Goal: Transaction & Acquisition: Purchase product/service

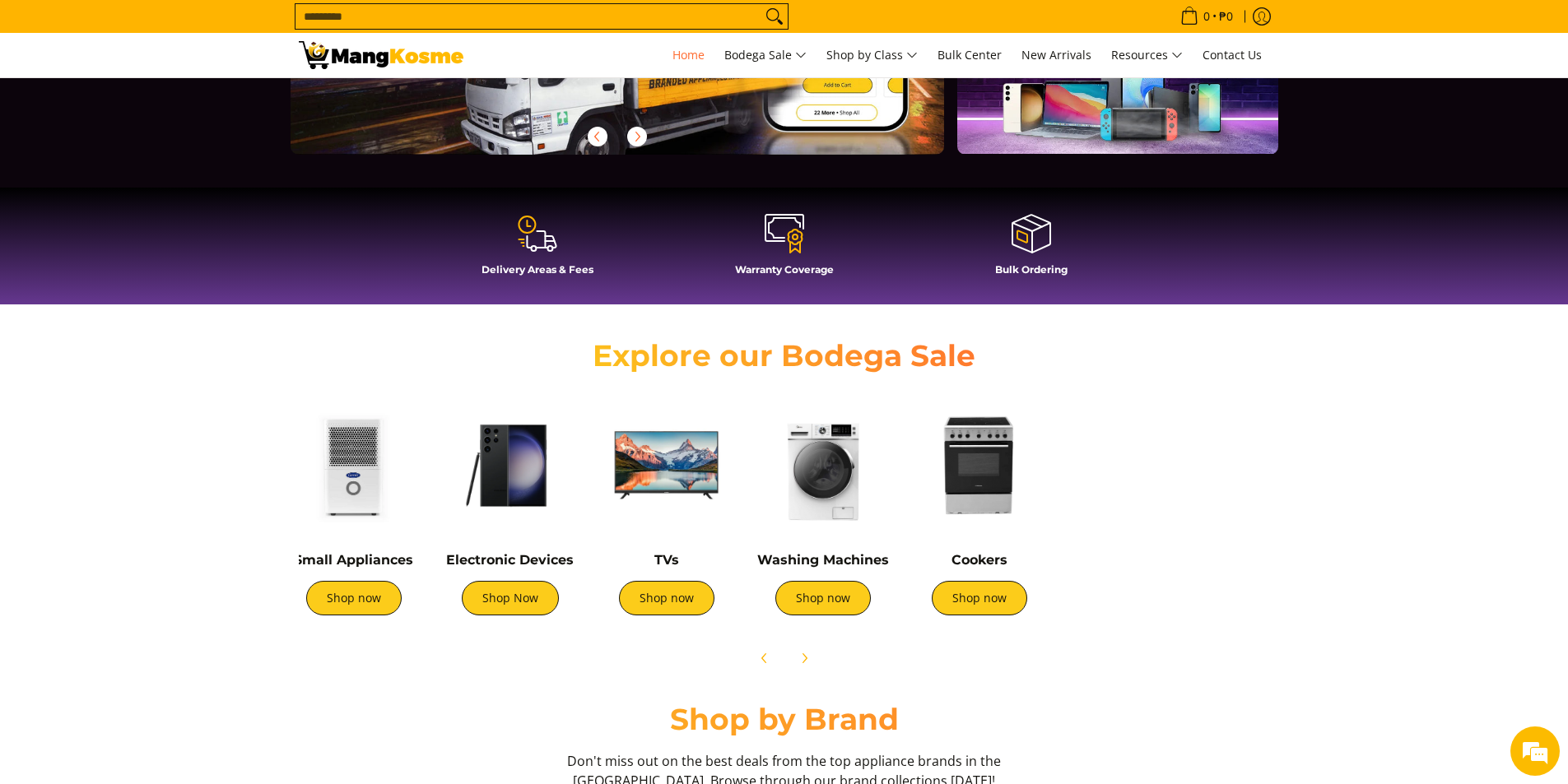
scroll to position [0, 324]
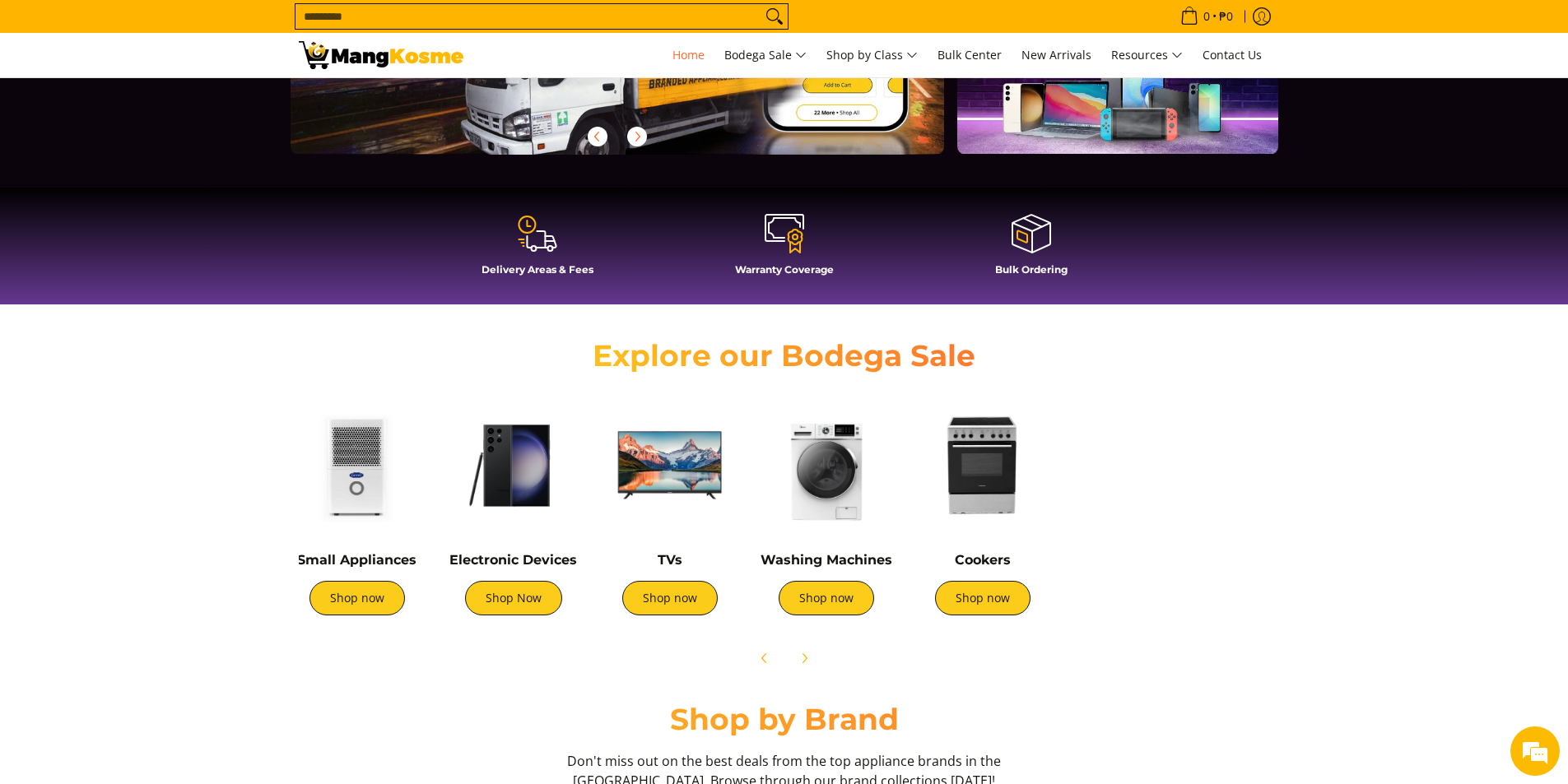
drag, startPoint x: 1240, startPoint y: 563, endPoint x: 875, endPoint y: 509, distance: 369.0
click at [875, 509] on div "Air Conditioners Shop now Refrigerators Shop now Shop now" at bounding box center [734, 509] width 1536 height 244
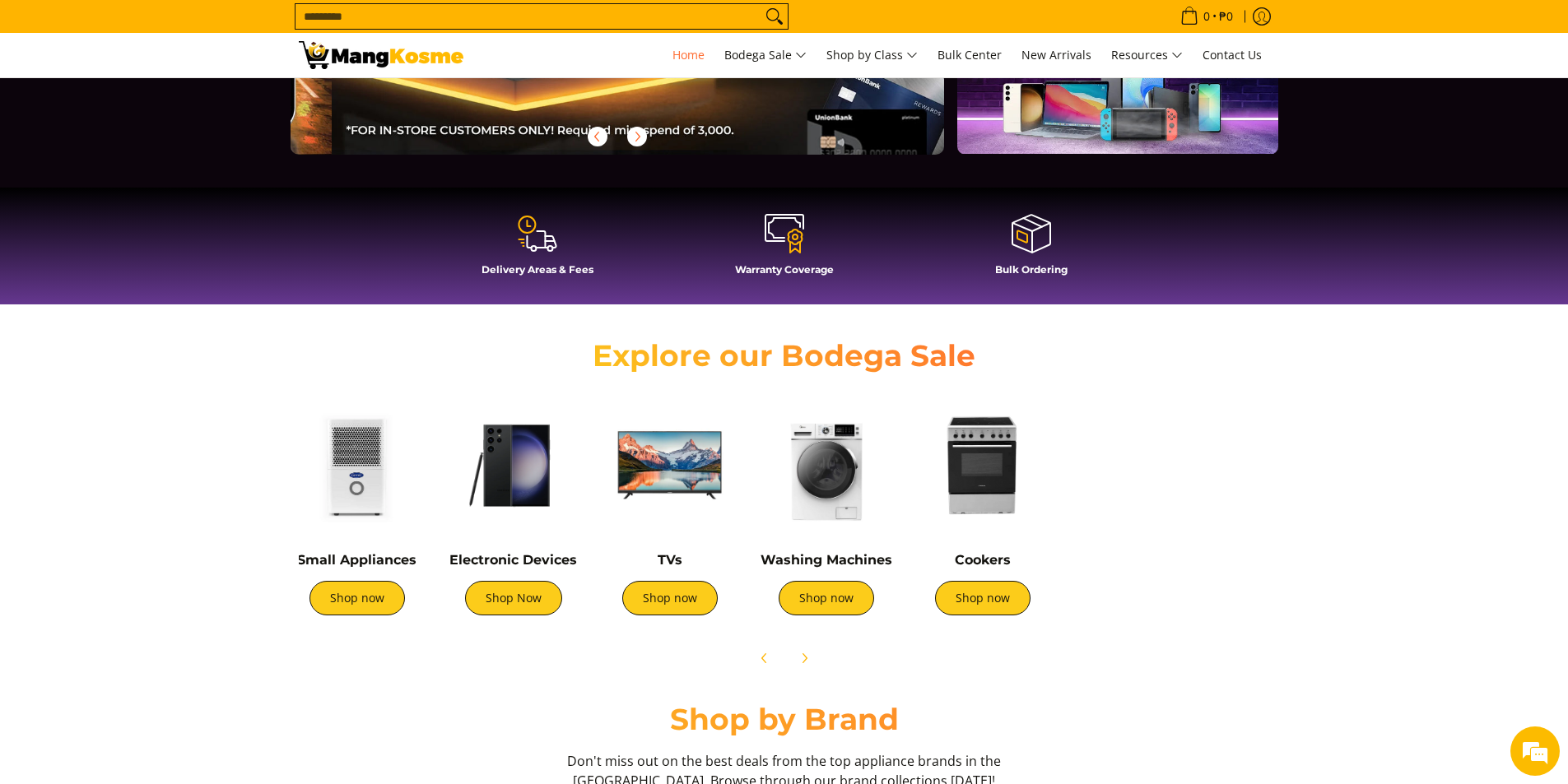
scroll to position [0, 1309]
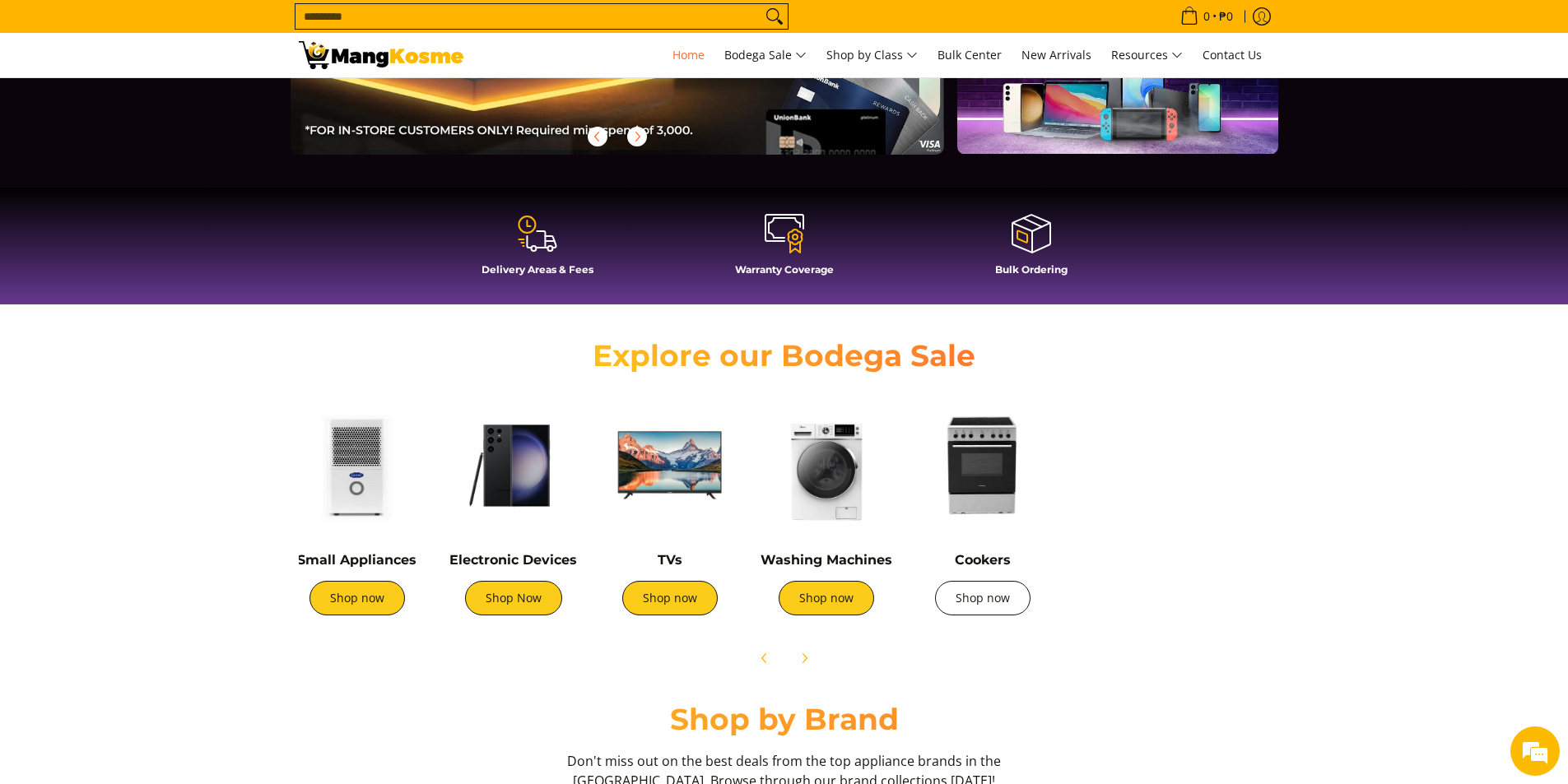
click at [983, 593] on link "Shop now" at bounding box center [982, 597] width 96 height 34
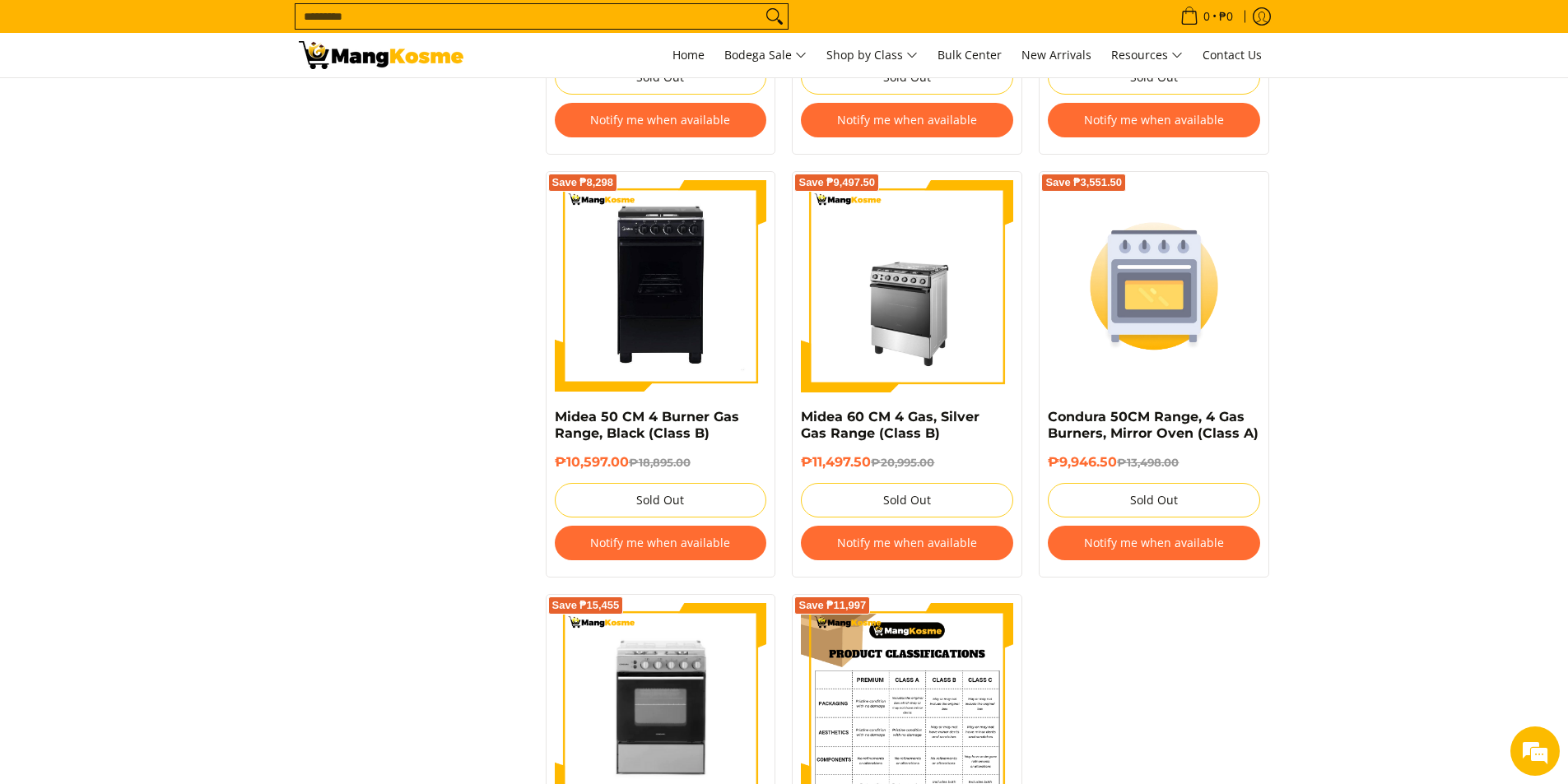
scroll to position [1590, 0]
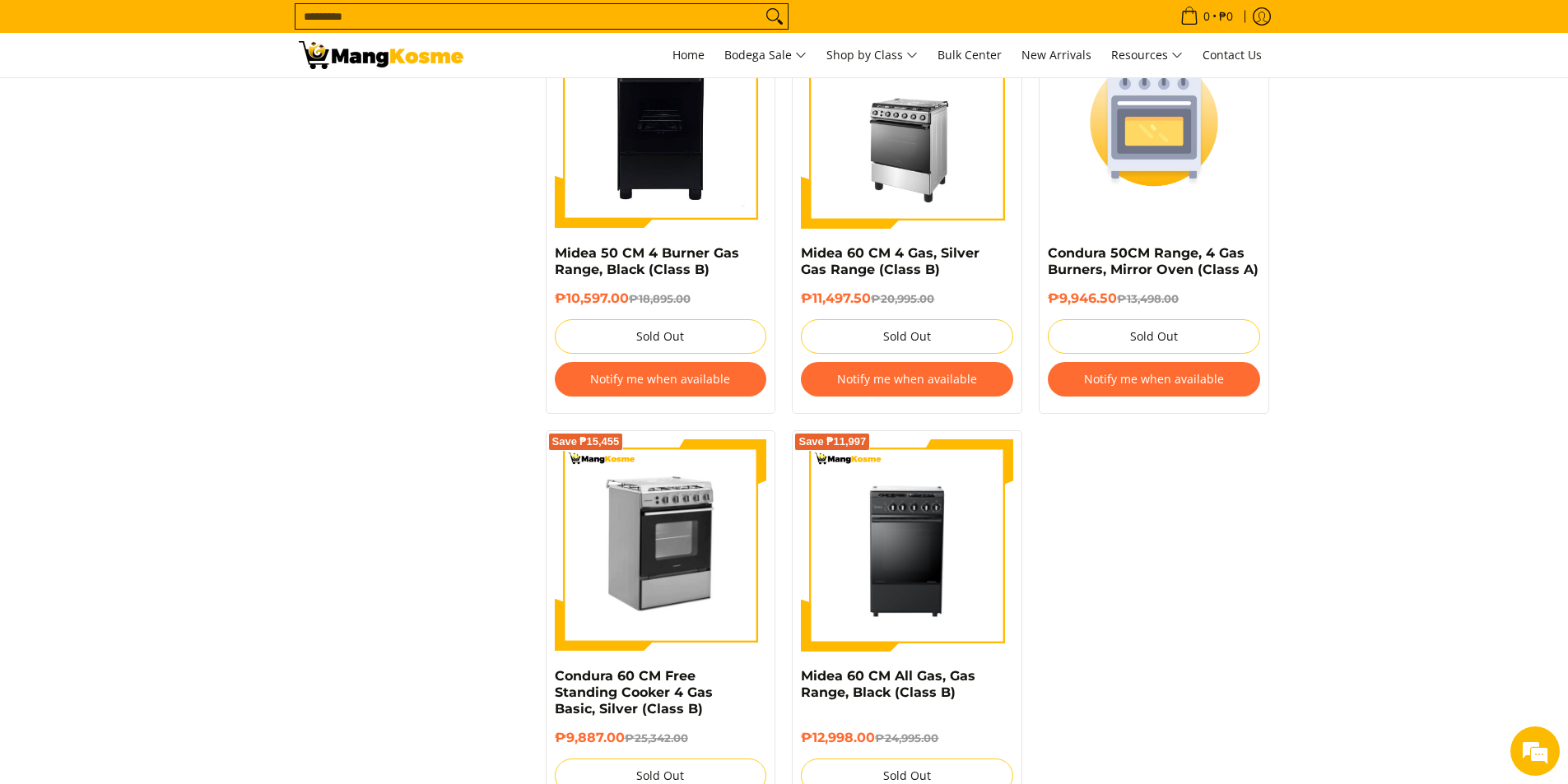
click at [679, 565] on img at bounding box center [661, 545] width 212 height 207
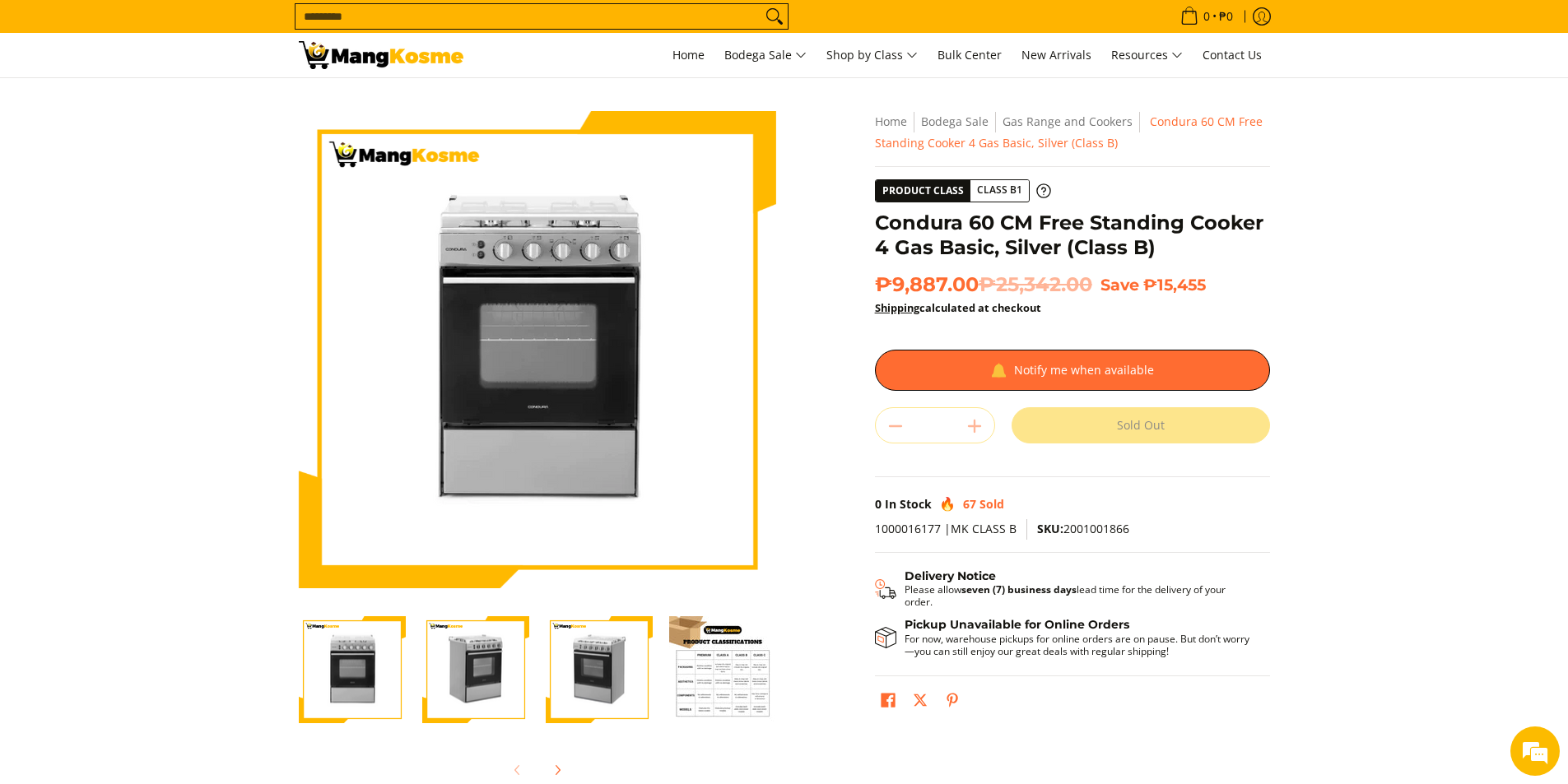
click at [341, 658] on img "Condura 60 CM Free Standing Cooker 4 Gas Basic, Silver (Class B)-1" at bounding box center [351, 670] width 107 height 104
click at [442, 659] on img "Condura 60 CM Free Standing Cooker 4 Gas Basic, Silver (Class B)-2" at bounding box center [475, 670] width 107 height 104
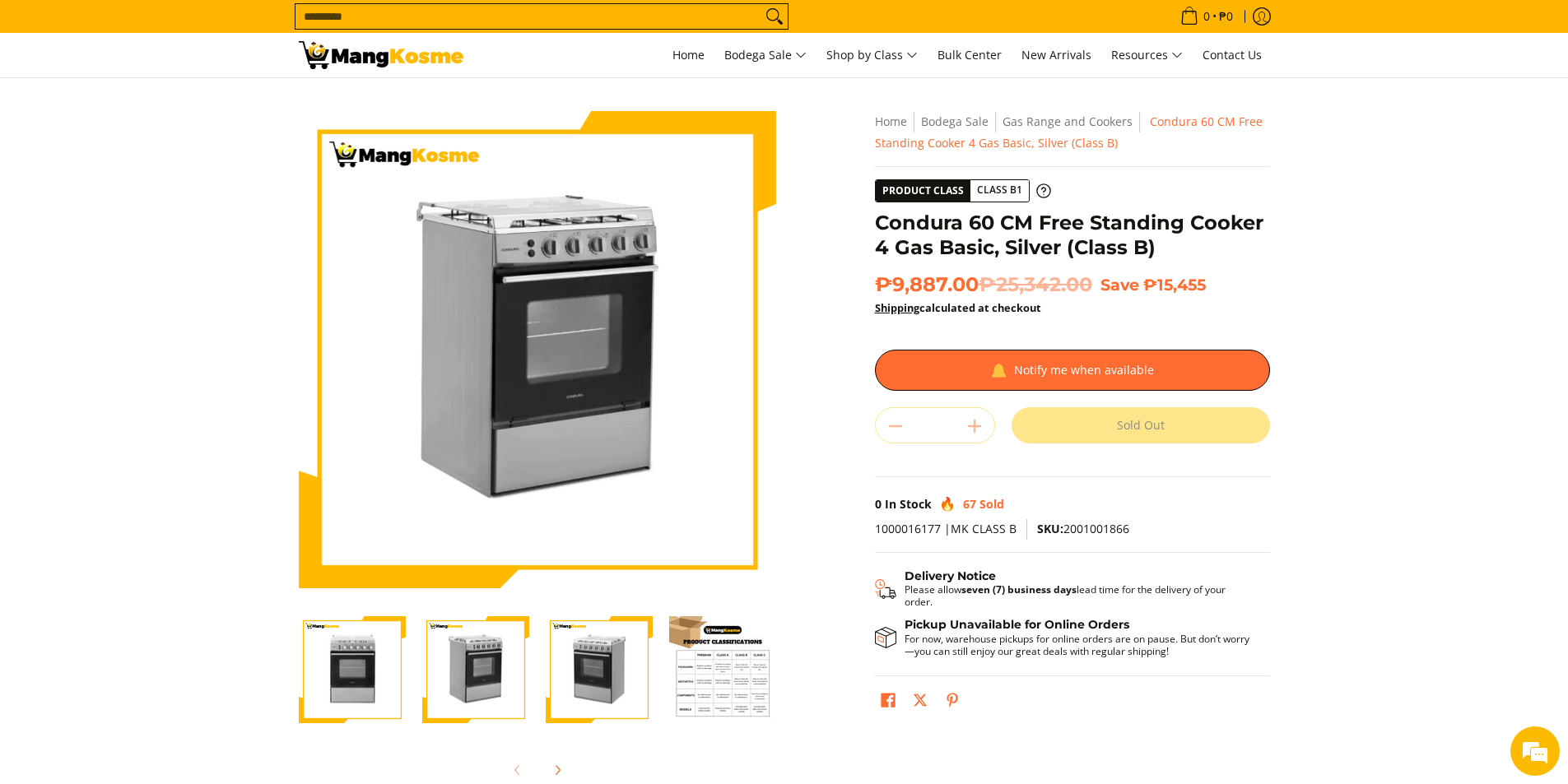
click at [604, 680] on img "Condura 60 CM Free Standing Cooker 4 Gas Basic, Silver (Class B)-3" at bounding box center [599, 670] width 107 height 104
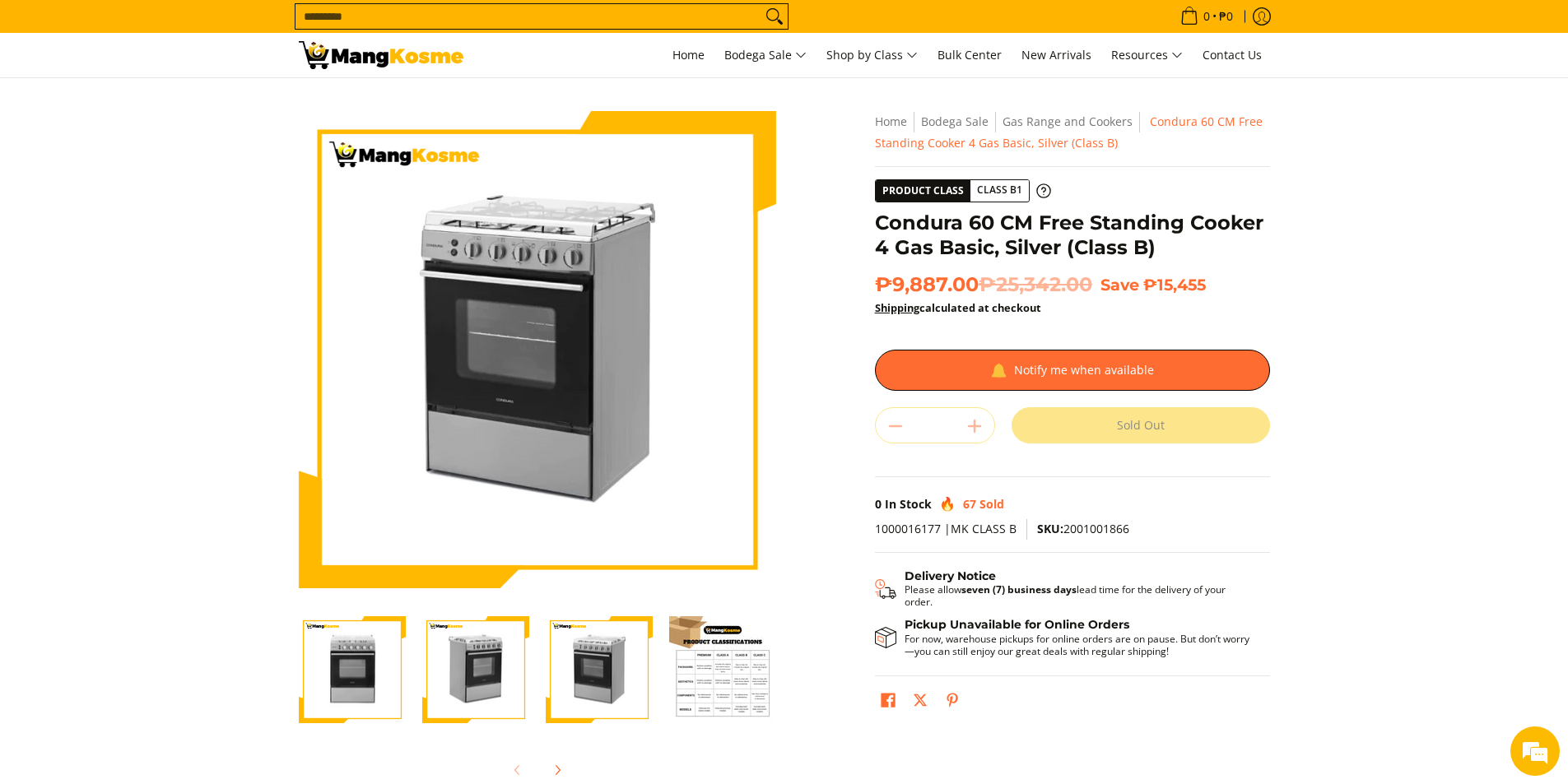
click at [736, 694] on img "Condura 60 CM Free Standing Cooker 4 Gas Basic, Silver (Class B)-4" at bounding box center [722, 669] width 107 height 107
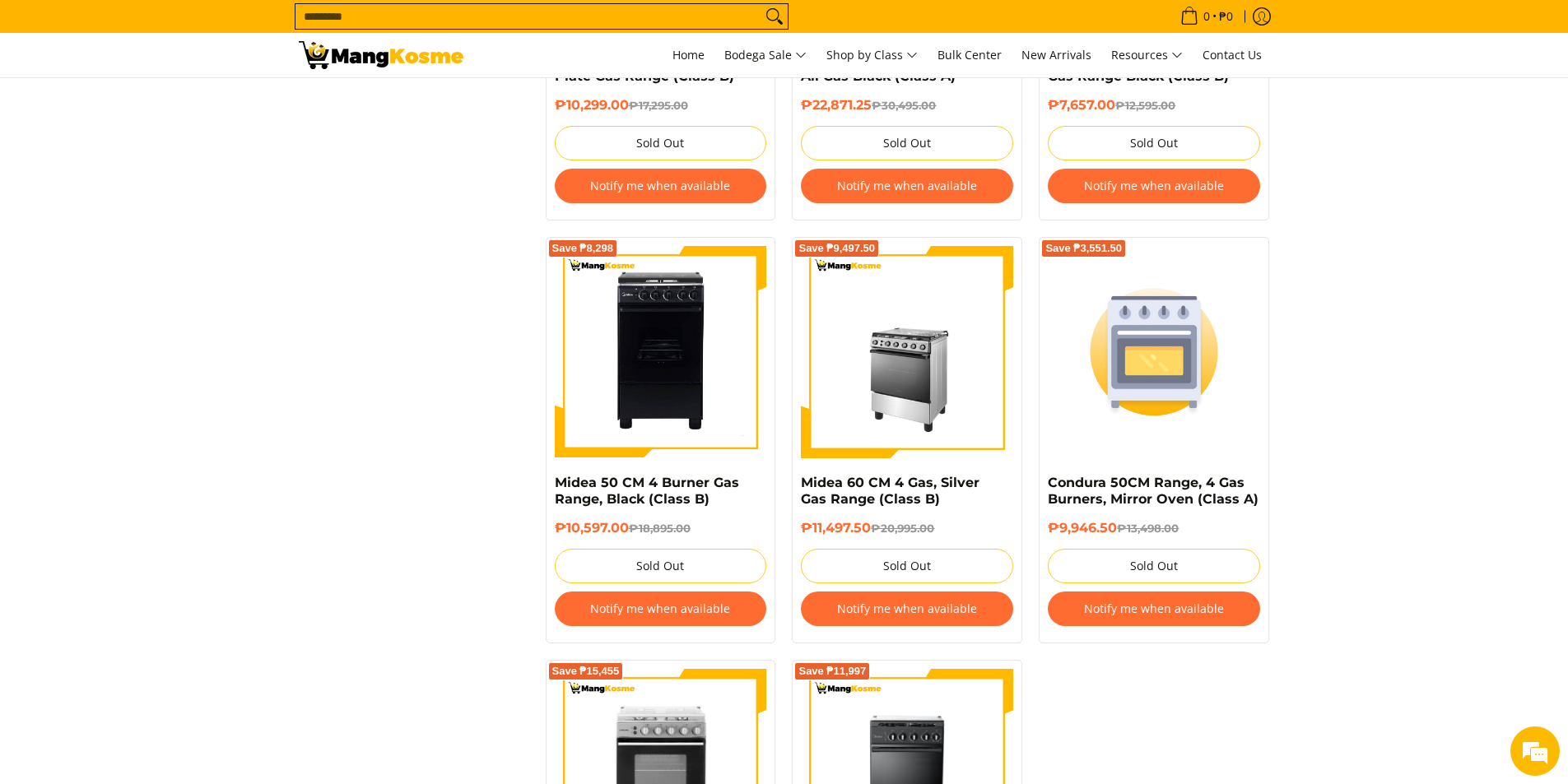
scroll to position [1096, 0]
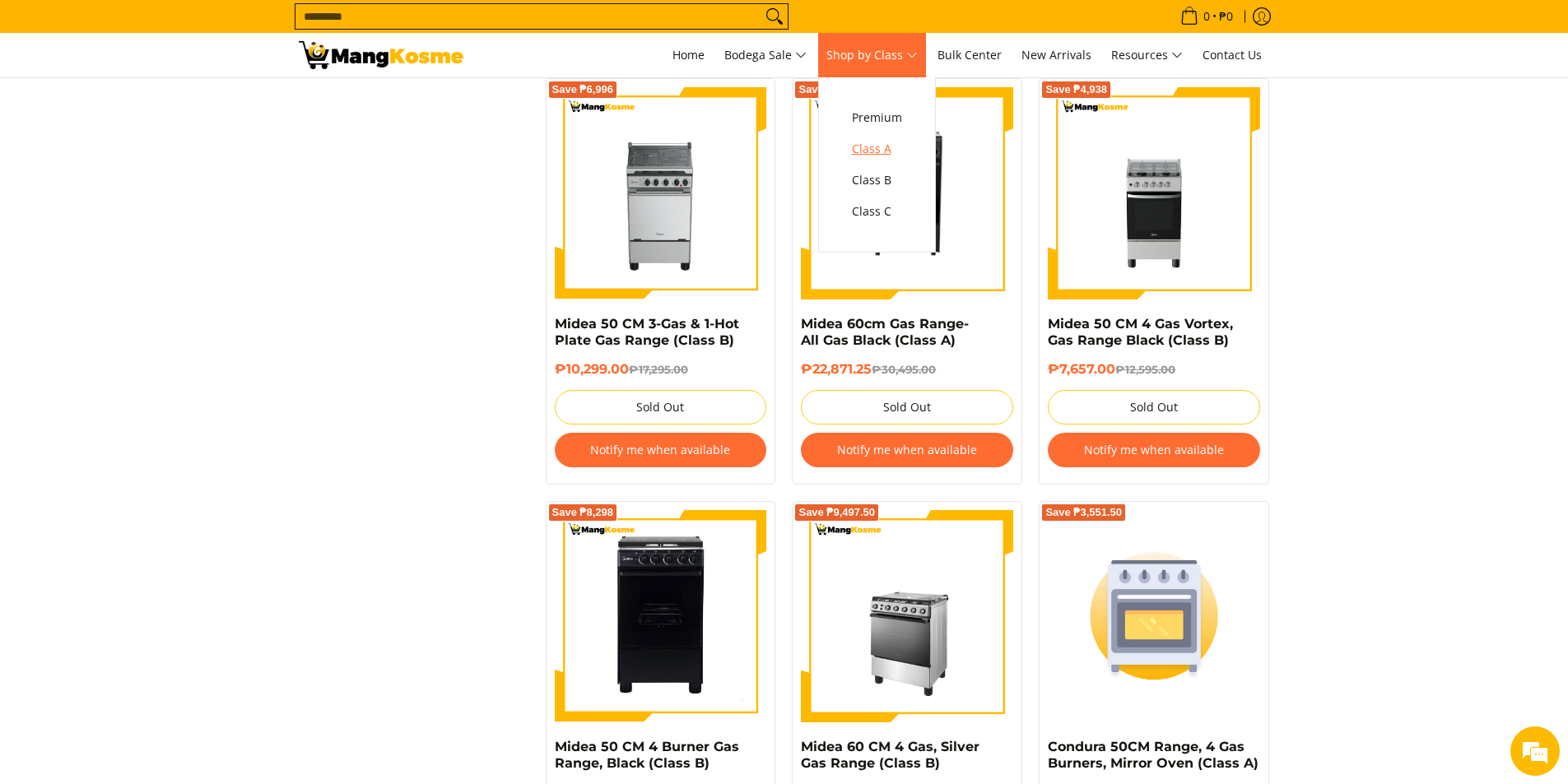
click at [894, 152] on span "Class A" at bounding box center [877, 150] width 50 height 20
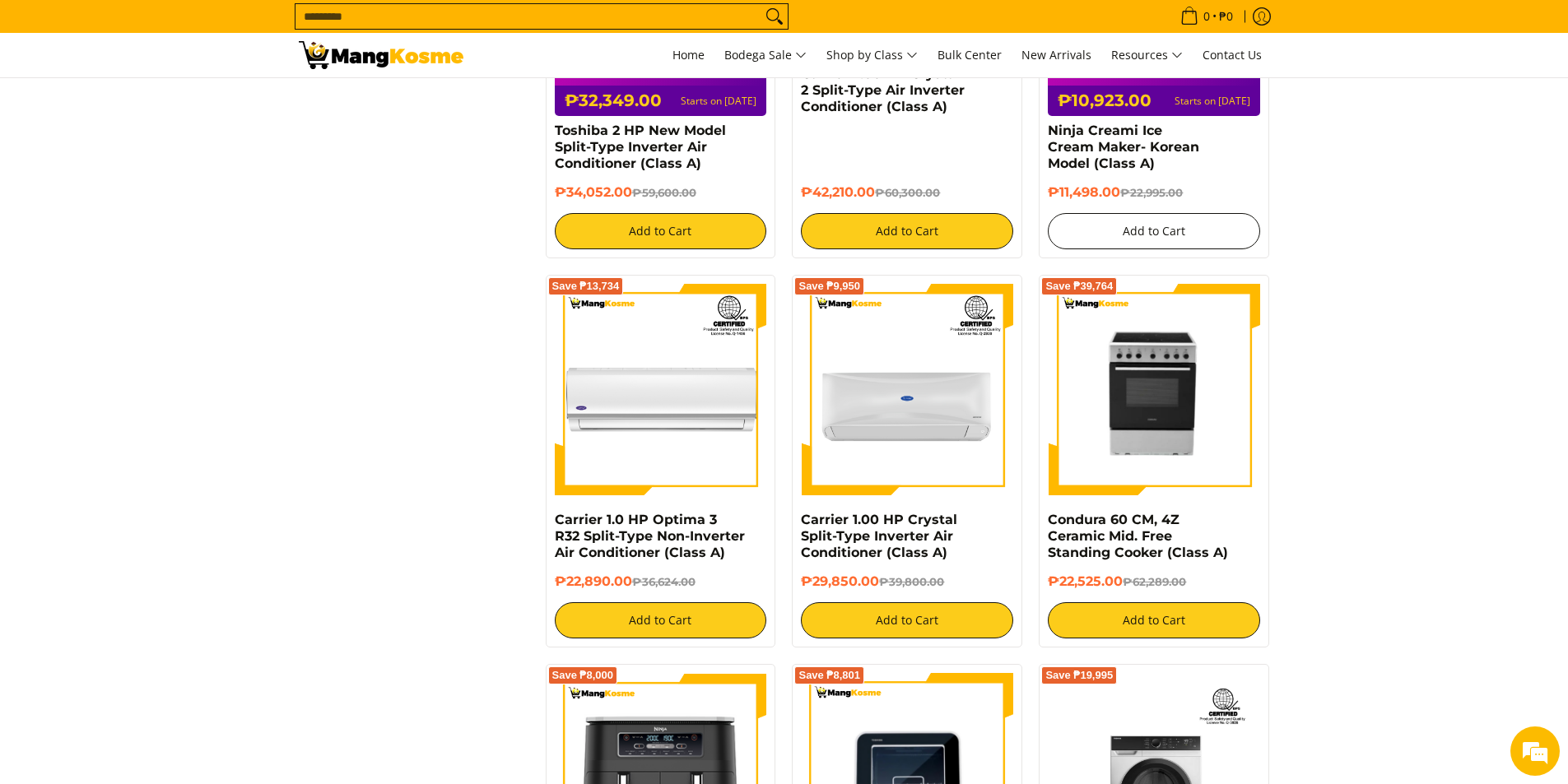
scroll to position [2138, 0]
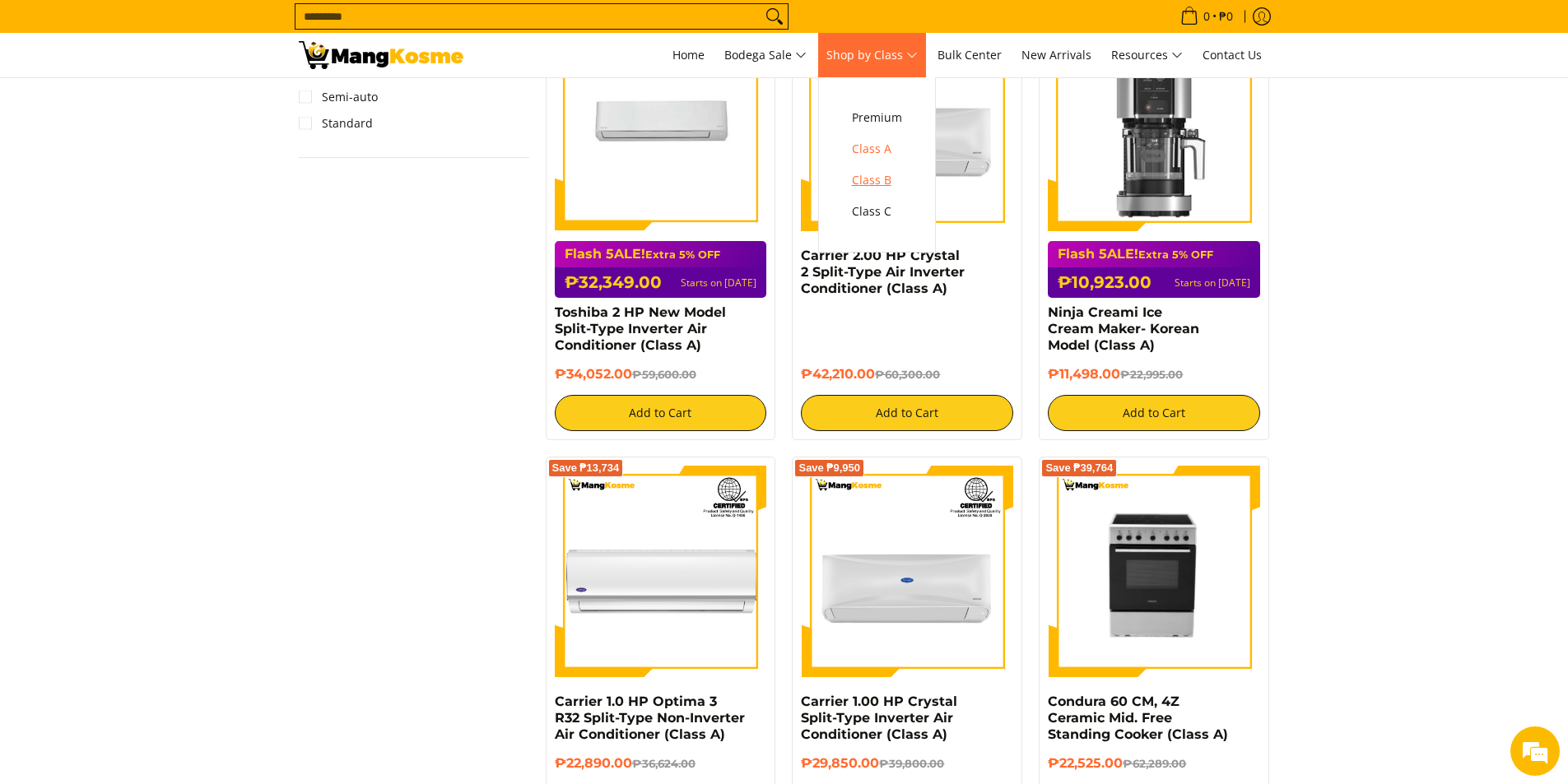
click at [885, 178] on span "Class B" at bounding box center [877, 180] width 50 height 20
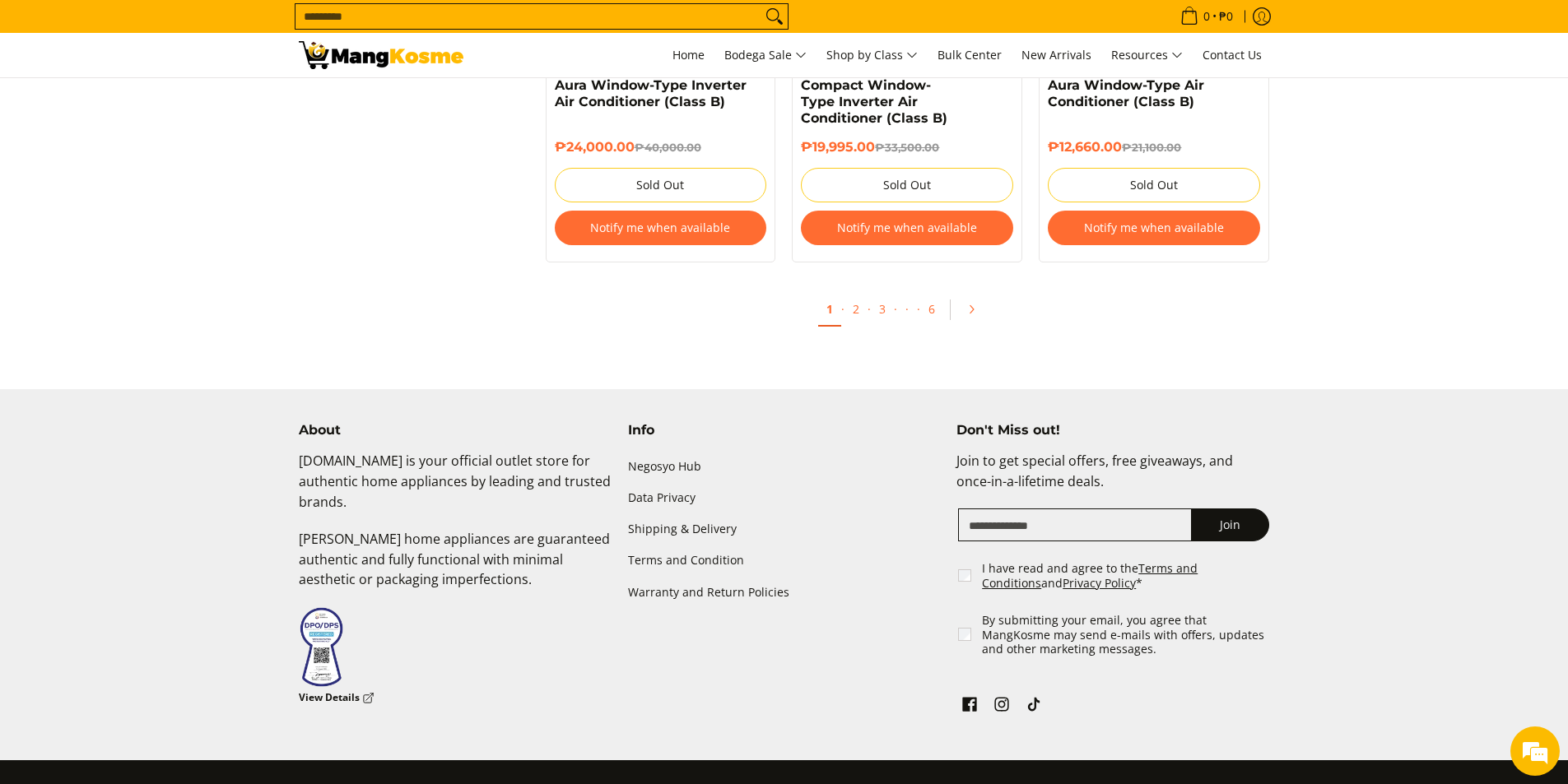
scroll to position [3400, 0]
